Goal: Task Accomplishment & Management: Manage account settings

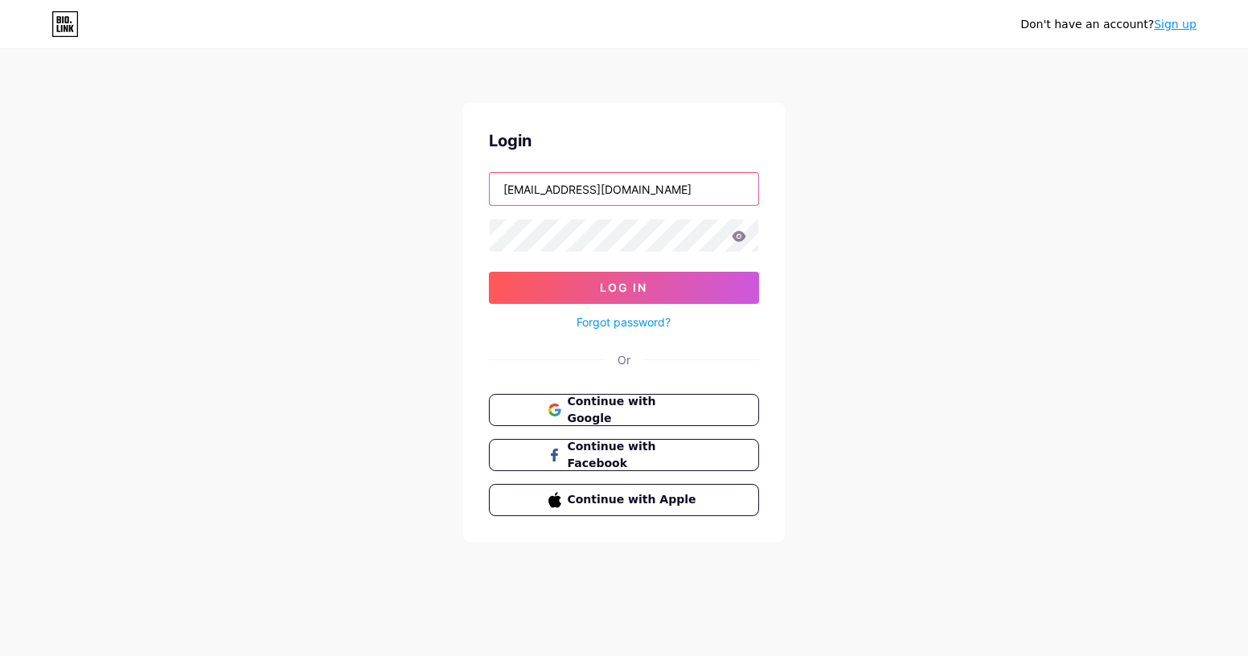
drag, startPoint x: 560, startPoint y: 192, endPoint x: 744, endPoint y: 190, distance: 184.2
click at [744, 190] on input "[EMAIL_ADDRESS][DOMAIN_NAME]" at bounding box center [624, 189] width 269 height 32
type input "[EMAIL_ADDRESS][DOMAIN_NAME]"
drag, startPoint x: 573, startPoint y: 186, endPoint x: 385, endPoint y: 175, distance: 188.6
click at [385, 175] on div "Don't have an account? Sign up Login [EMAIL_ADDRESS][DOMAIN_NAME] Log In Forgot…" at bounding box center [624, 297] width 1248 height 594
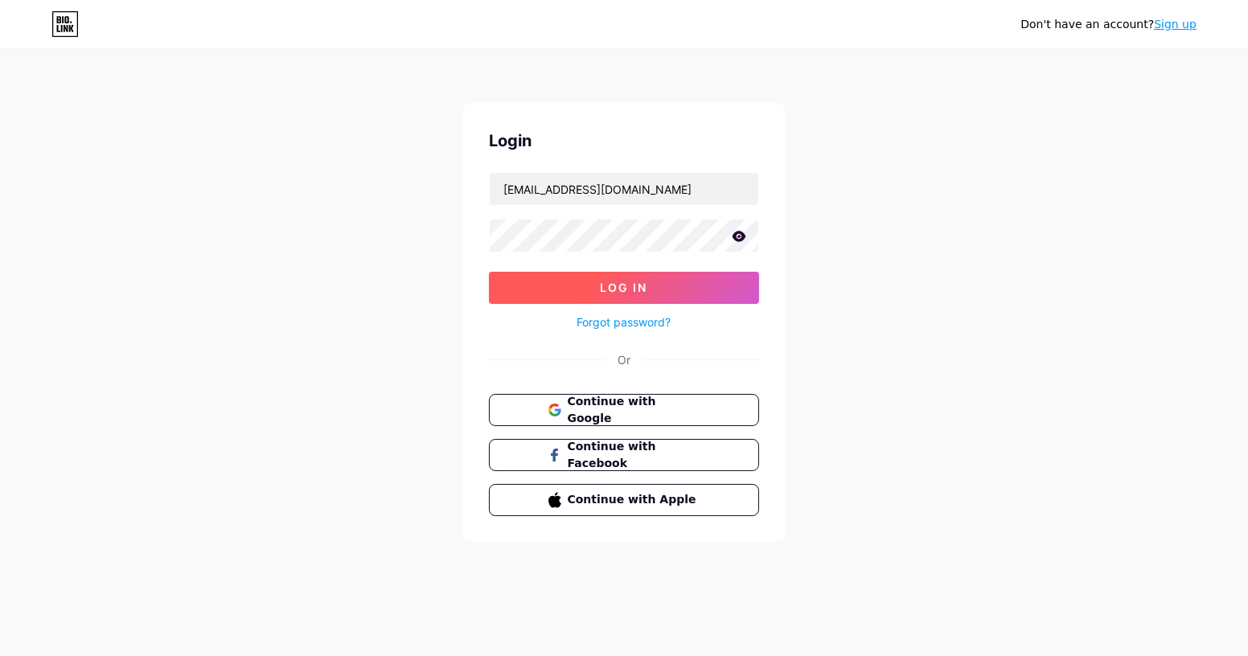
click at [582, 284] on button "Log In" at bounding box center [624, 288] width 270 height 32
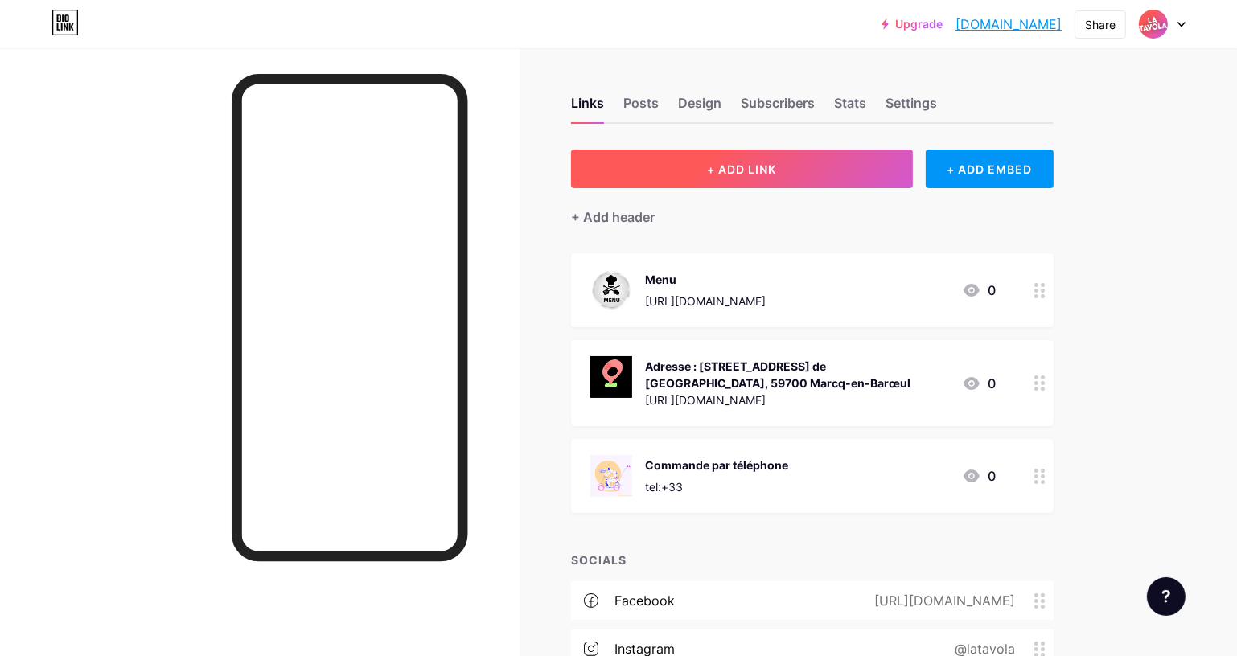
click at [720, 184] on button "+ ADD LINK" at bounding box center [742, 169] width 342 height 39
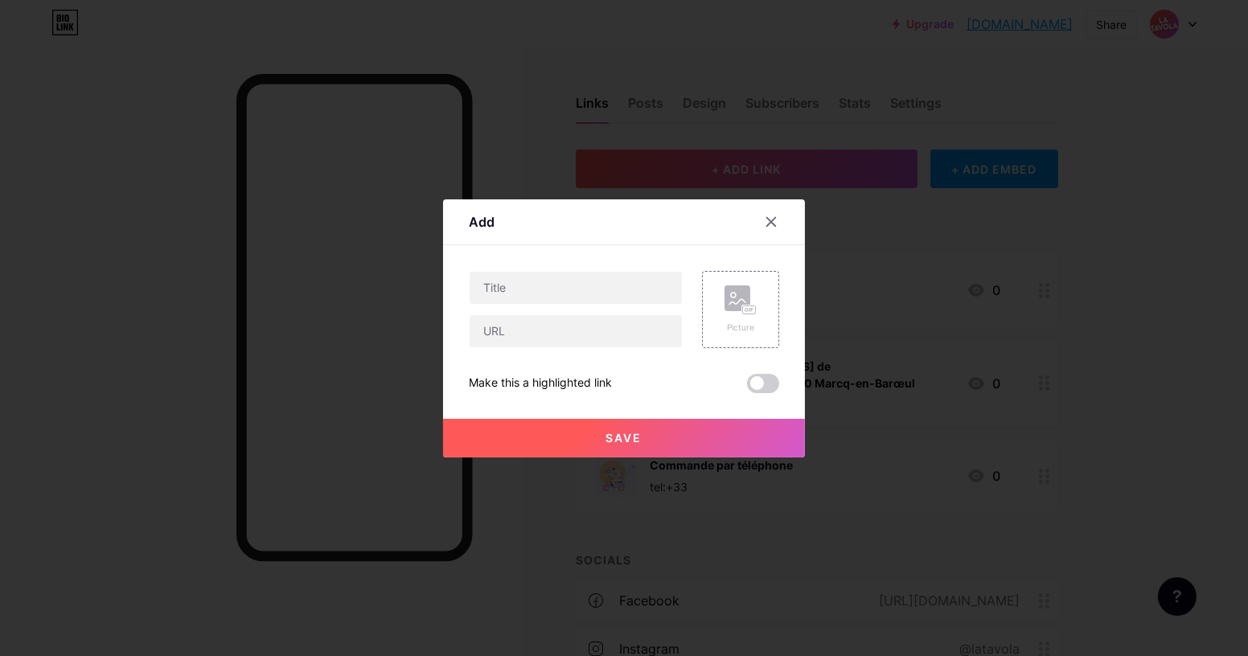
click at [782, 224] on div at bounding box center [771, 222] width 29 height 29
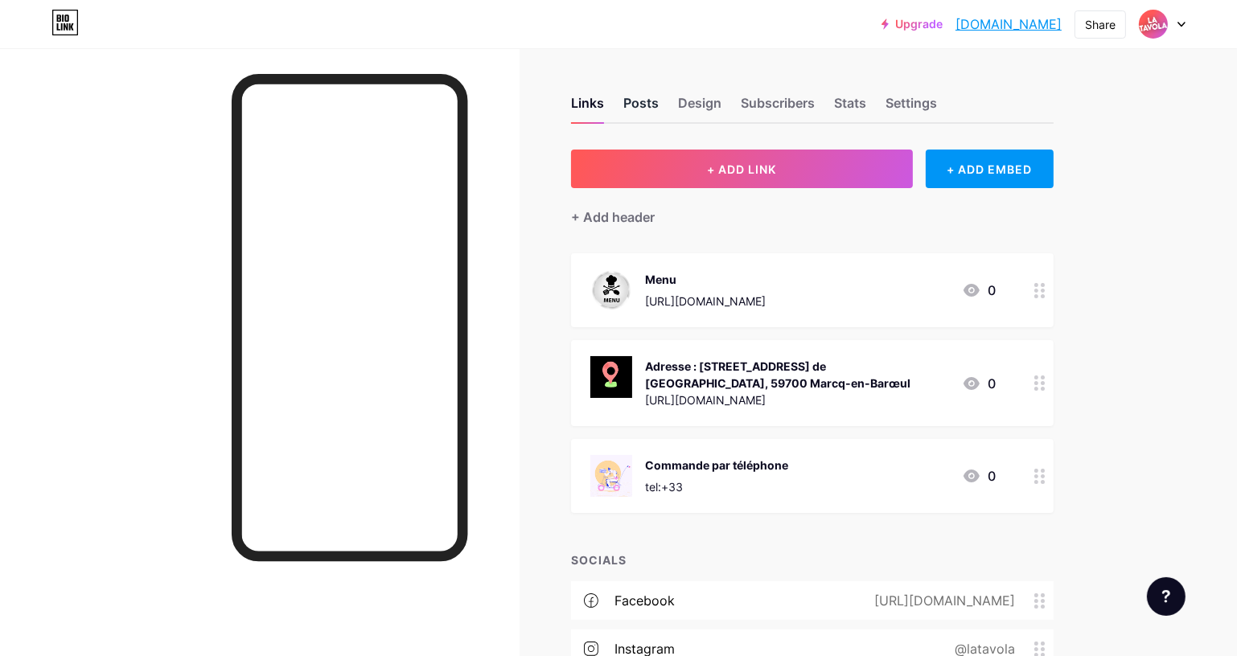
click at [652, 103] on div "Posts" at bounding box center [640, 107] width 35 height 29
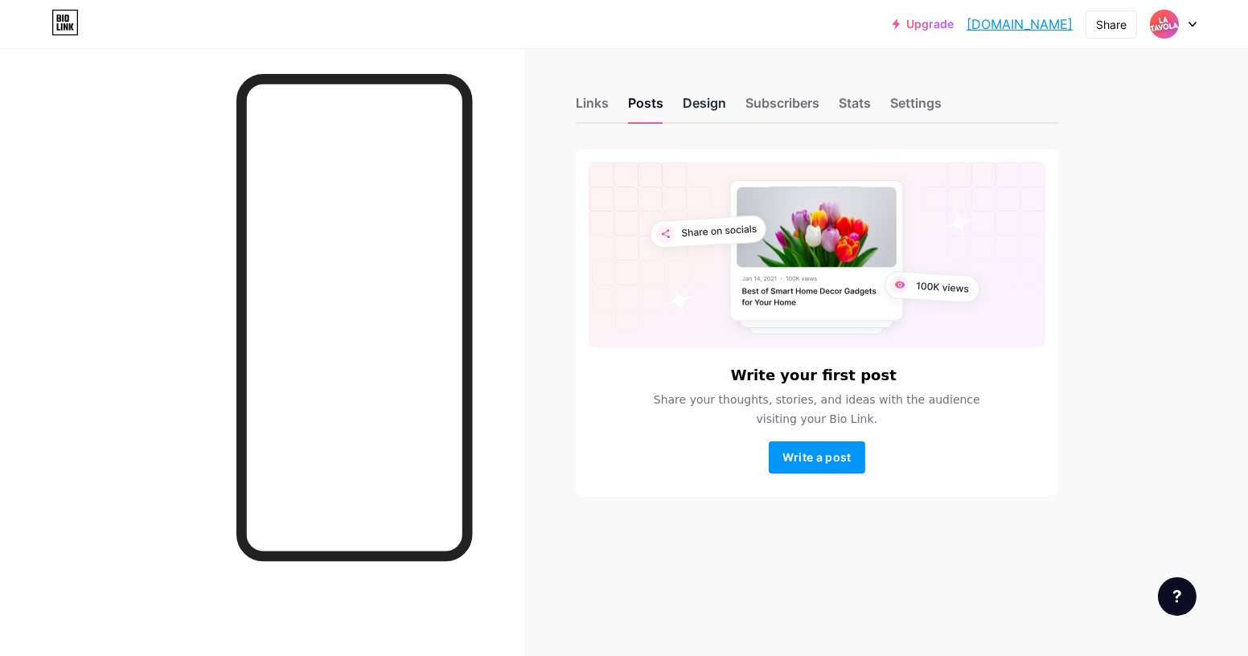
click at [705, 100] on div "Design" at bounding box center [704, 107] width 43 height 29
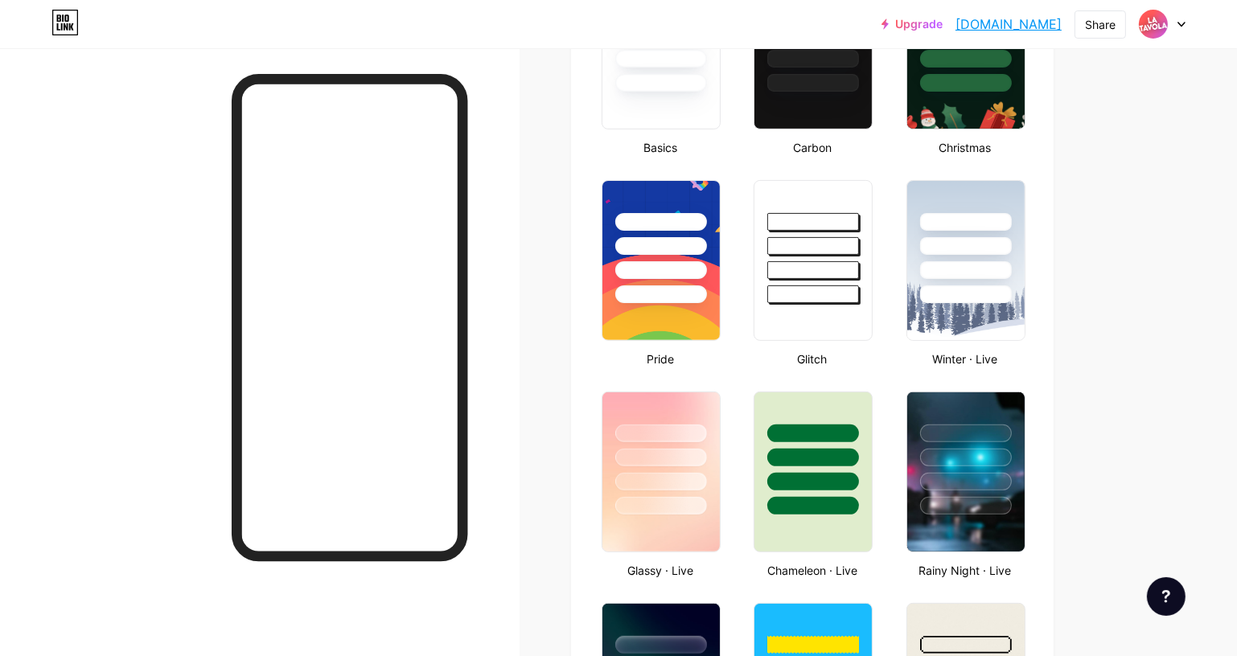
type input "#ff0000"
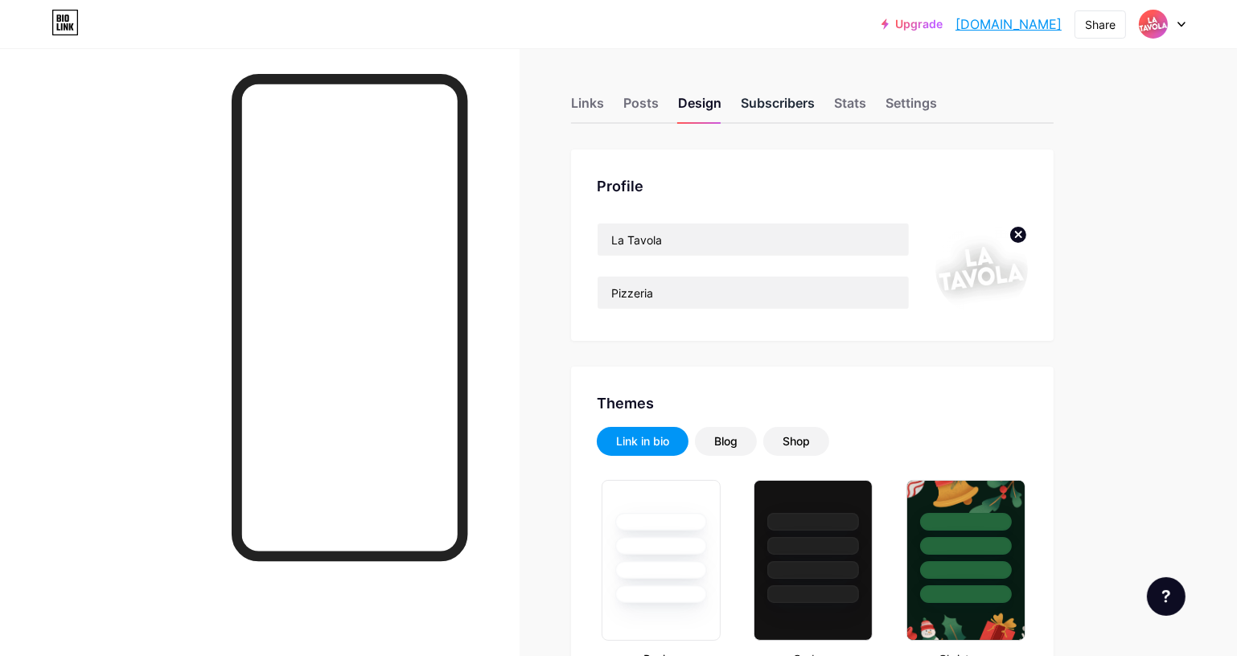
click at [775, 98] on div "Subscribers" at bounding box center [778, 107] width 74 height 29
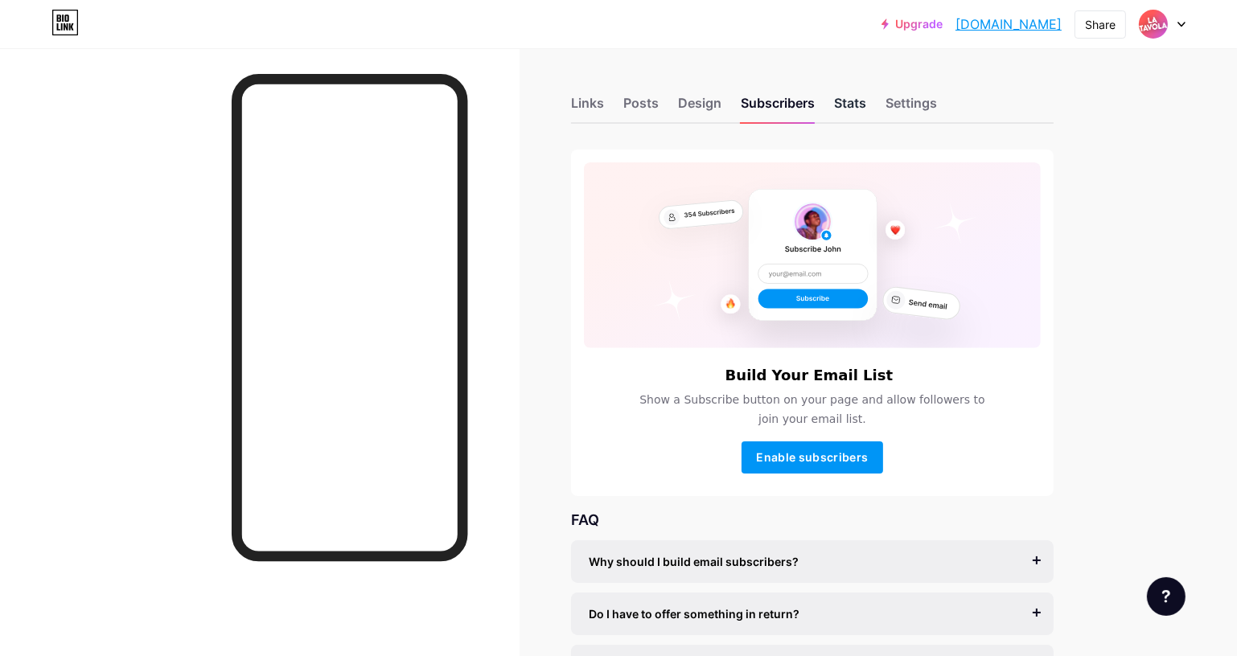
click at [846, 96] on div "Stats" at bounding box center [850, 107] width 32 height 29
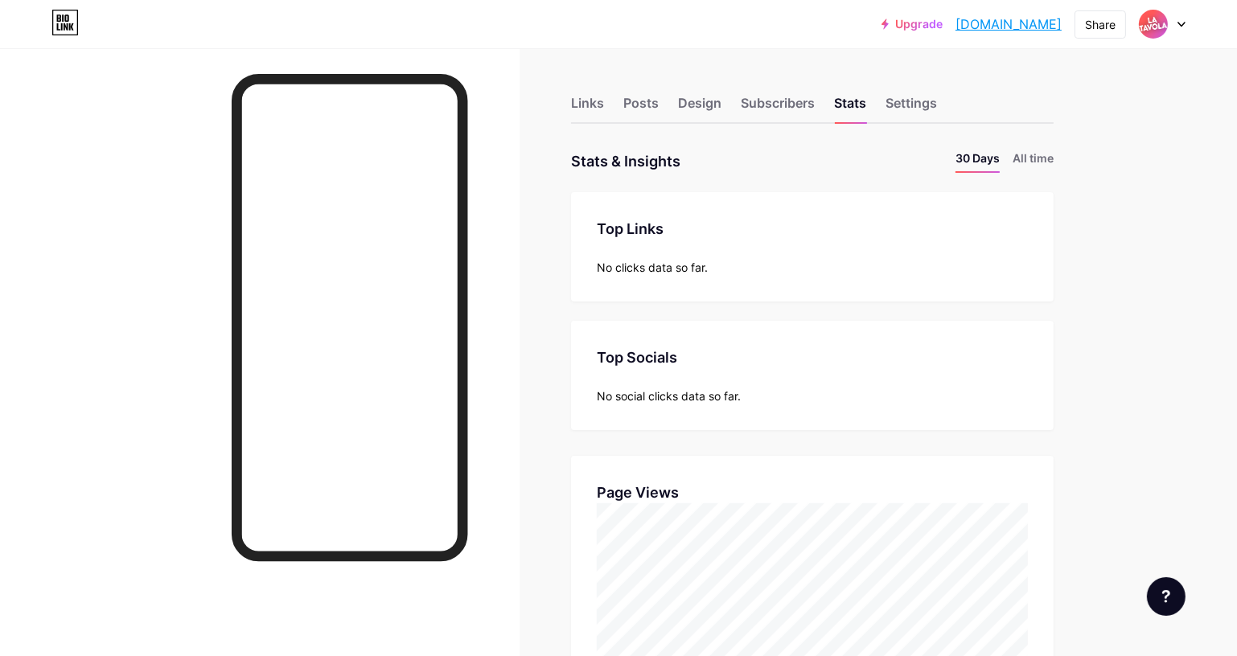
click at [909, 91] on div "Links Posts Design Subscribers Stats Settings" at bounding box center [812, 96] width 483 height 56
click at [902, 109] on div "Settings" at bounding box center [911, 107] width 51 height 29
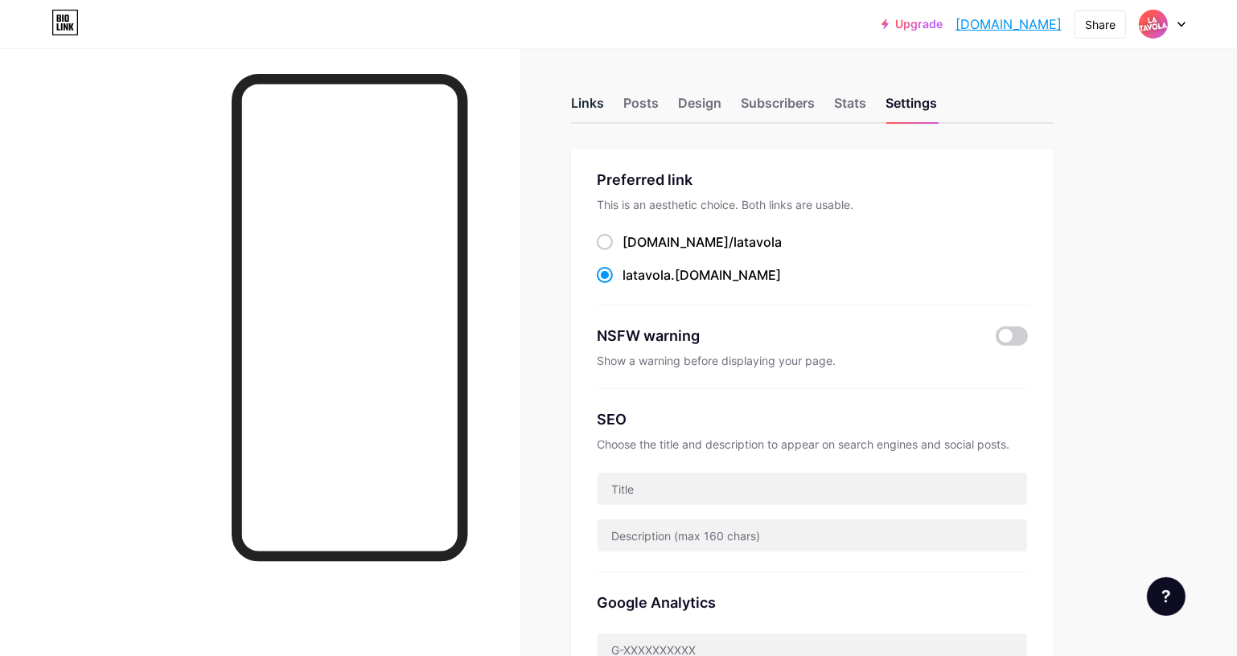
click at [595, 102] on div "Links" at bounding box center [587, 107] width 33 height 29
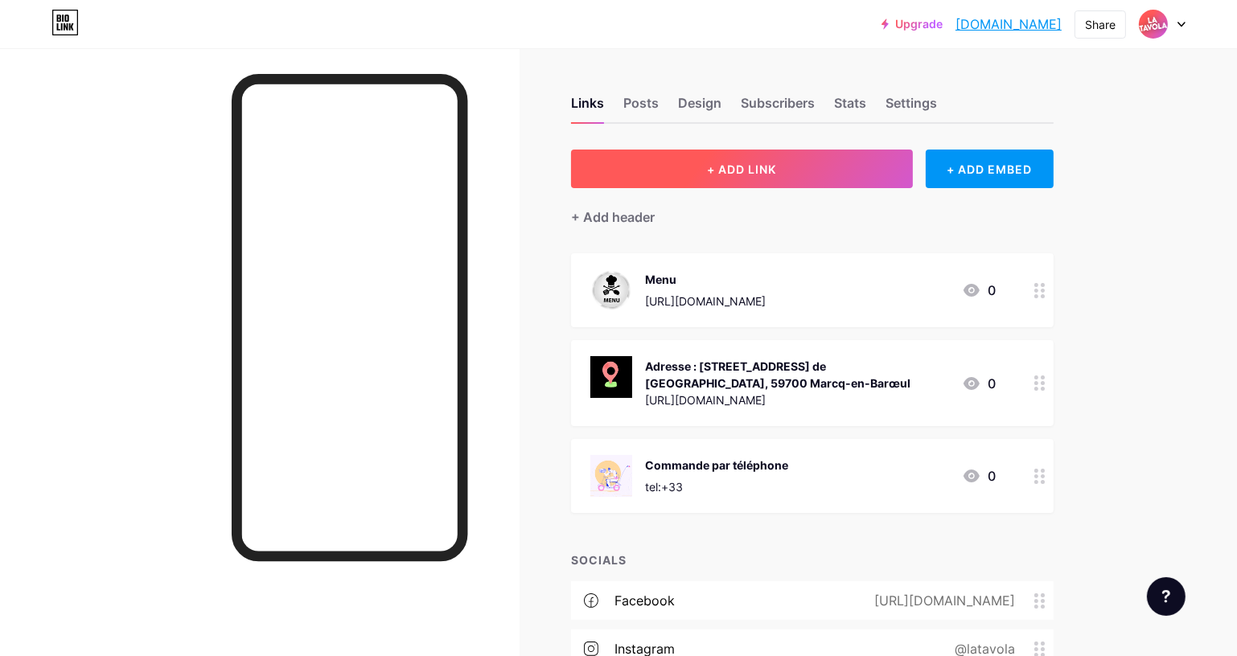
click at [759, 162] on span "+ ADD LINK" at bounding box center [741, 169] width 69 height 14
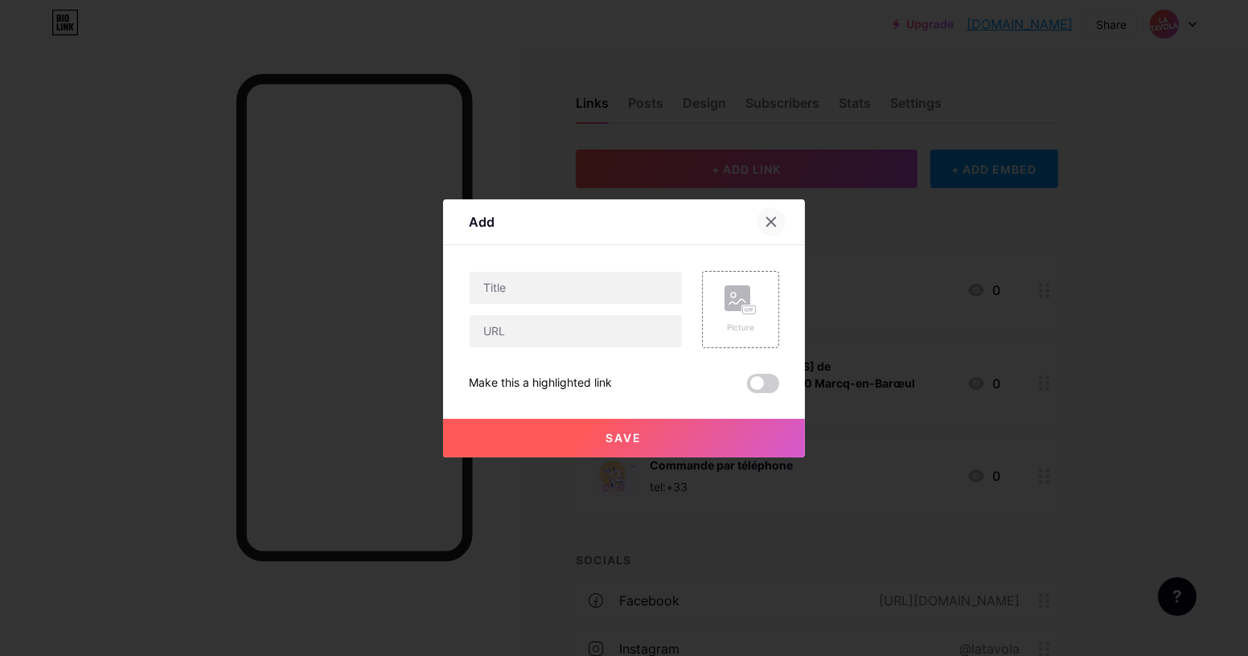
click at [777, 234] on div at bounding box center [771, 222] width 29 height 29
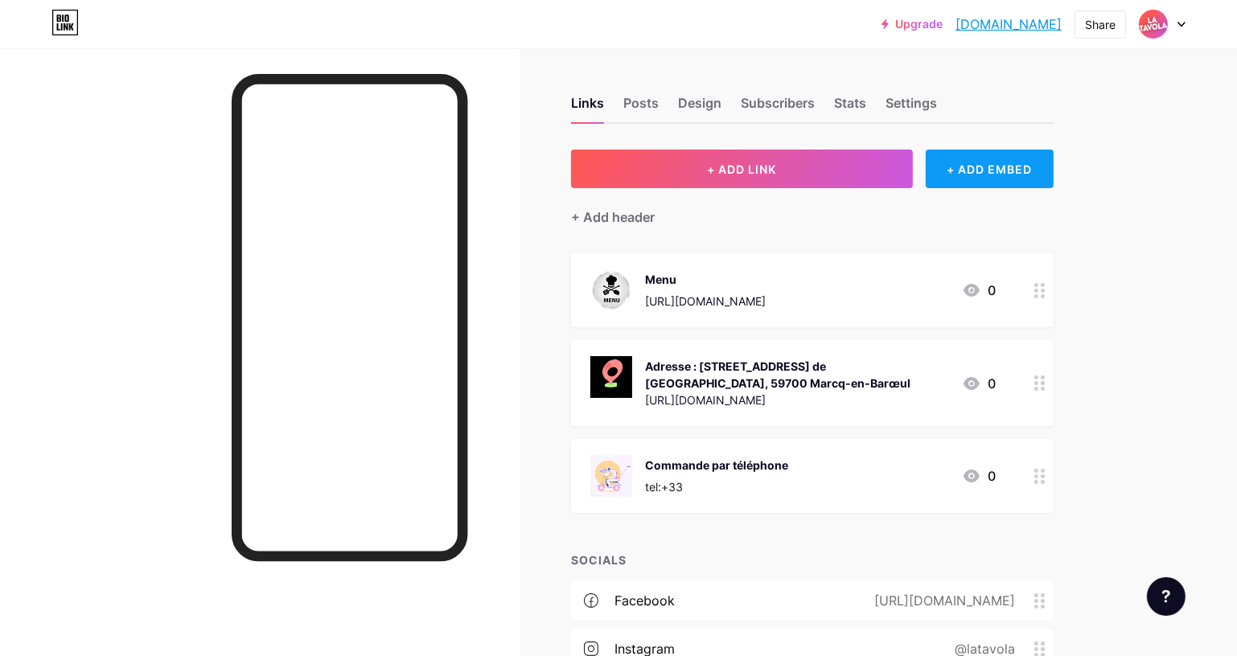
click at [980, 175] on div "+ ADD EMBED" at bounding box center [990, 169] width 128 height 39
